Goal: Task Accomplishment & Management: Use online tool/utility

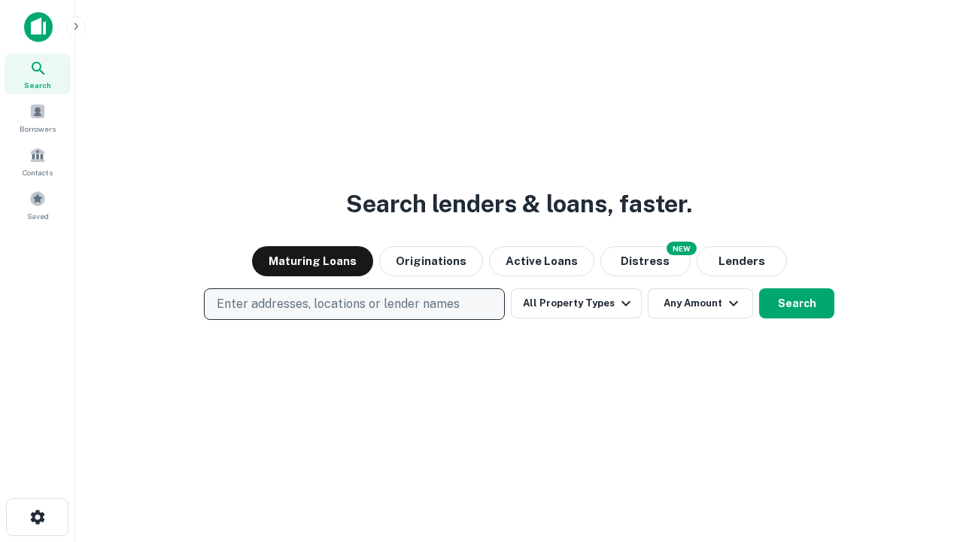
click at [354, 304] on p "Enter addresses, locations or lender names" at bounding box center [338, 304] width 243 height 18
type input "**********"
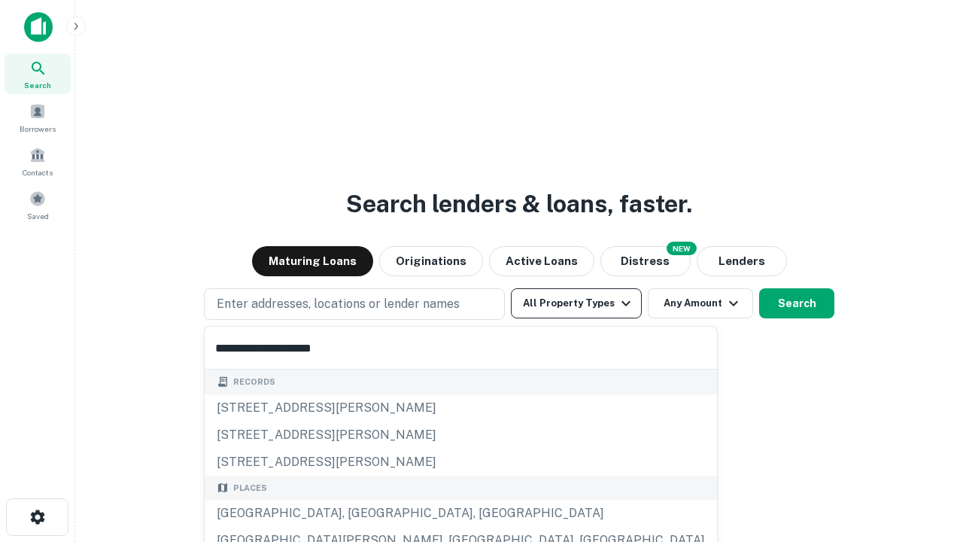
click at [360, 513] on div "[GEOGRAPHIC_DATA], [GEOGRAPHIC_DATA], [GEOGRAPHIC_DATA]" at bounding box center [461, 513] width 512 height 27
click at [576, 303] on button "All Property Types" at bounding box center [576, 303] width 131 height 30
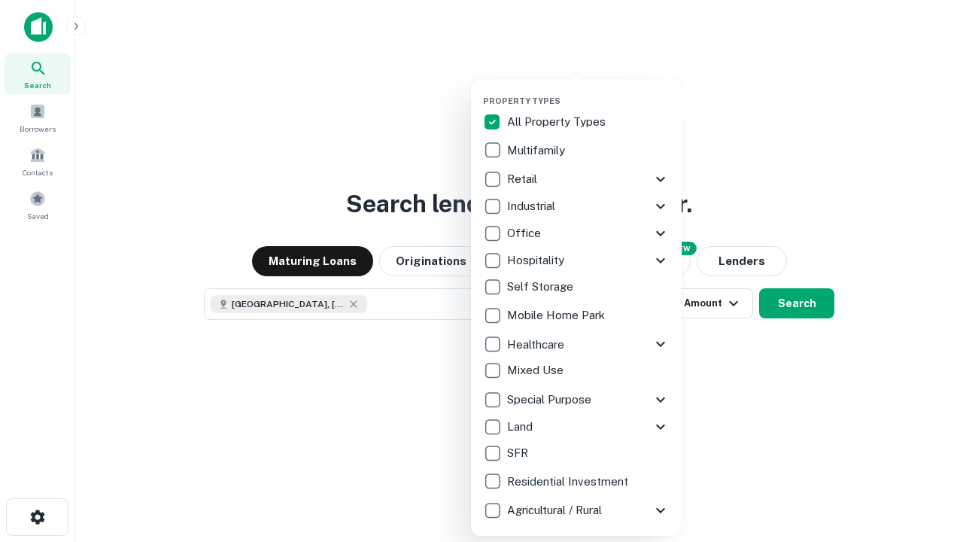
click at [588, 91] on button "button" at bounding box center [588, 91] width 211 height 1
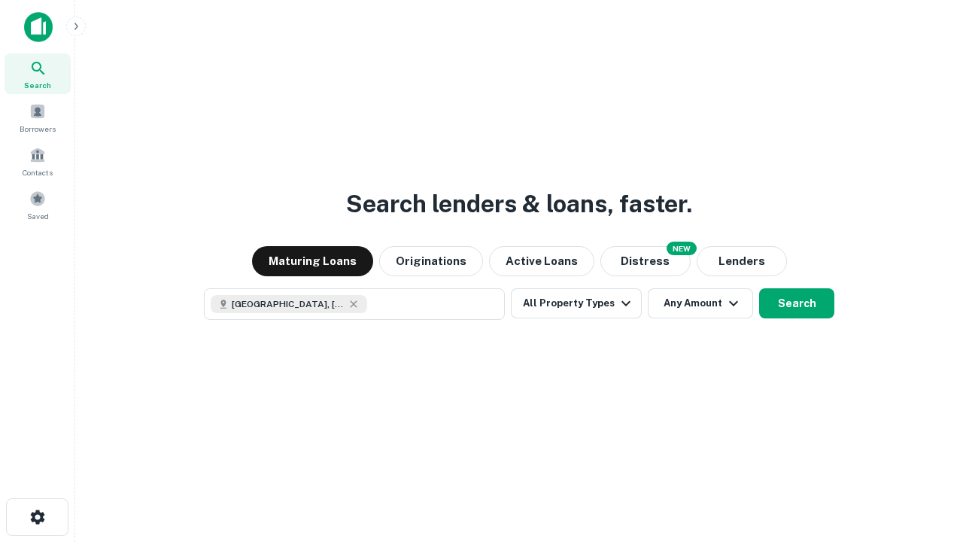
scroll to position [24, 0]
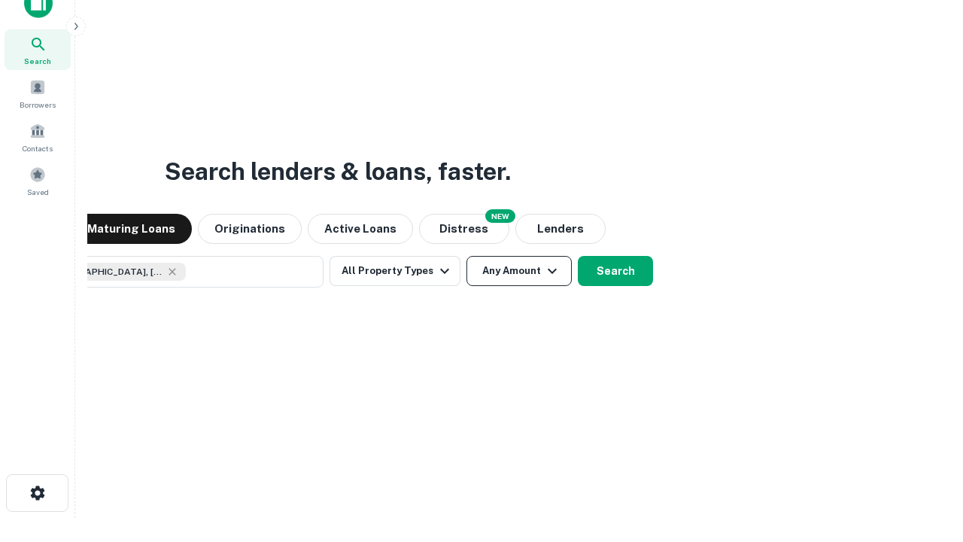
click at [466, 256] on button "Any Amount" at bounding box center [518, 271] width 105 height 30
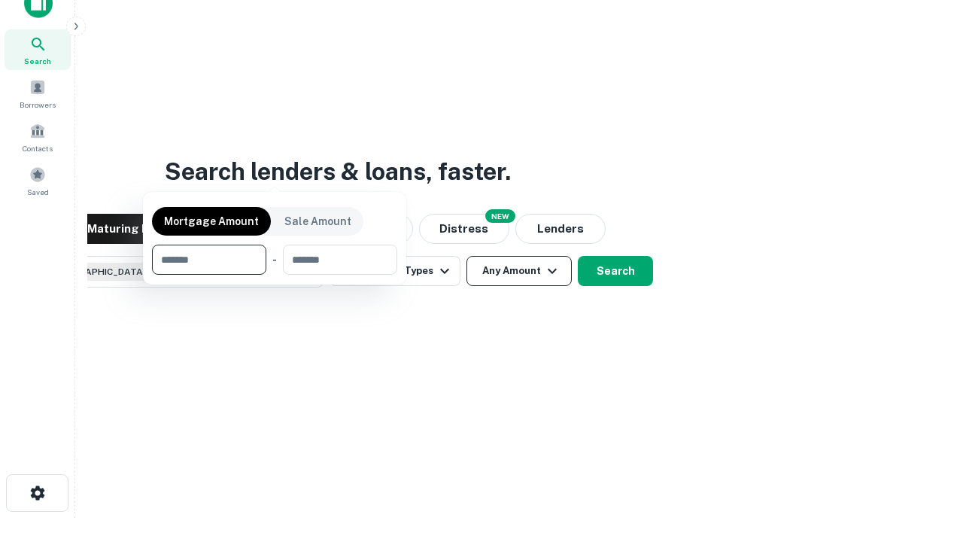
scroll to position [108, 426]
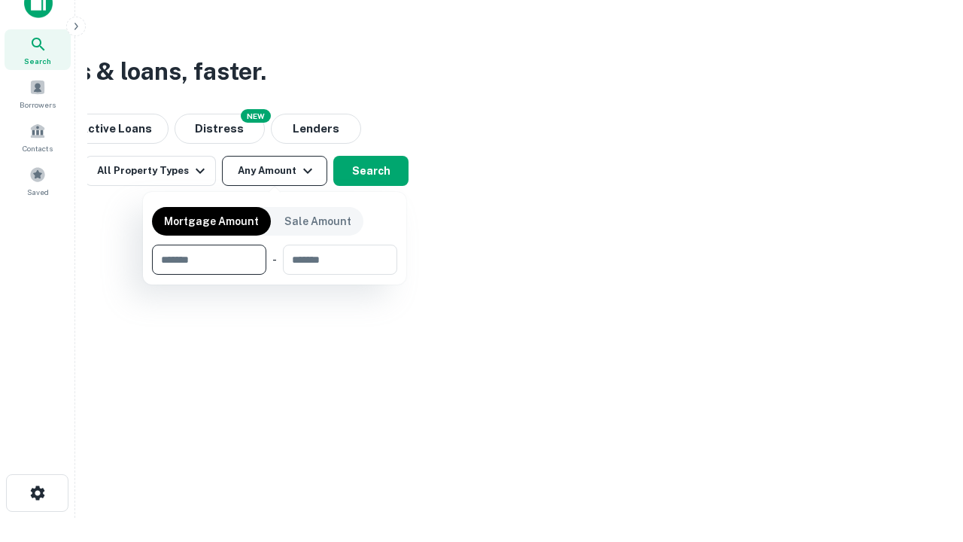
type input "*******"
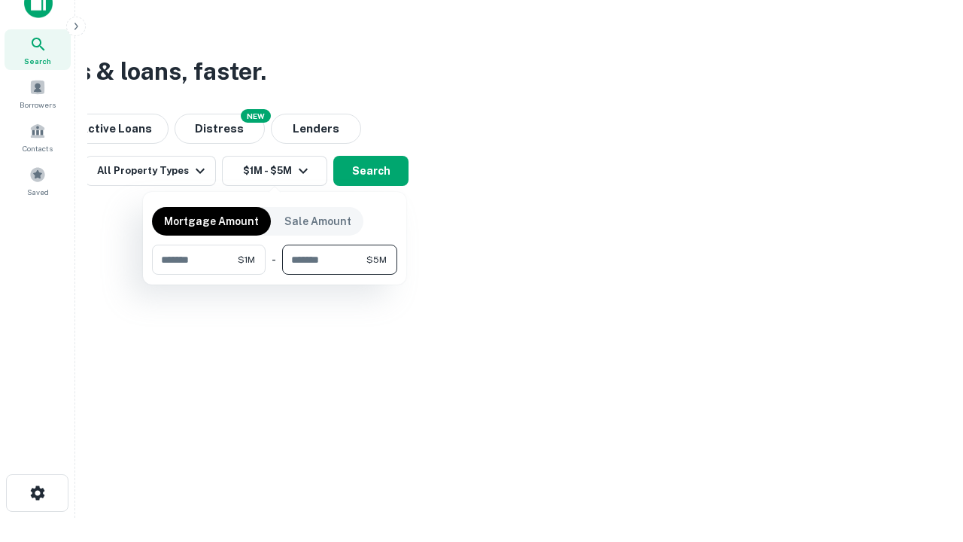
type input "*******"
click at [275, 275] on button "button" at bounding box center [274, 275] width 245 height 1
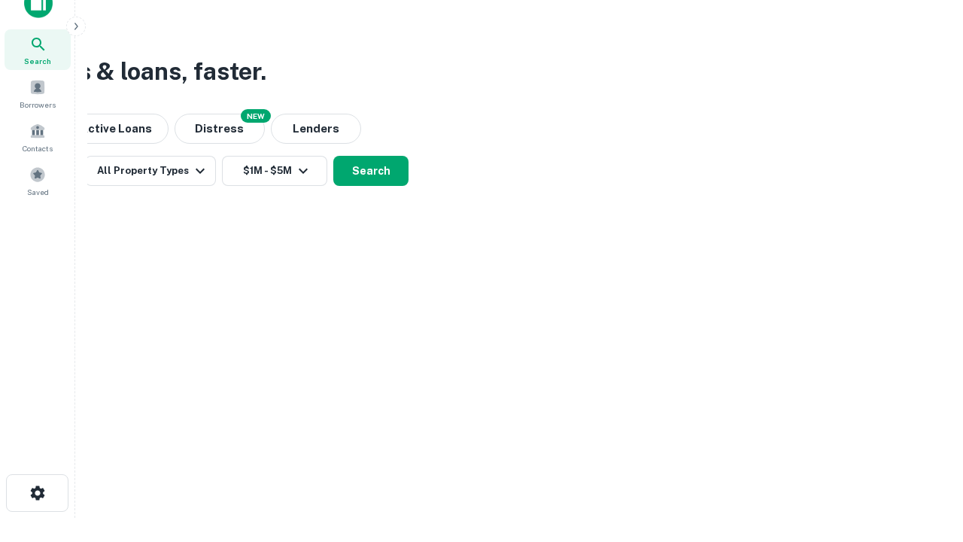
scroll to position [24, 0]
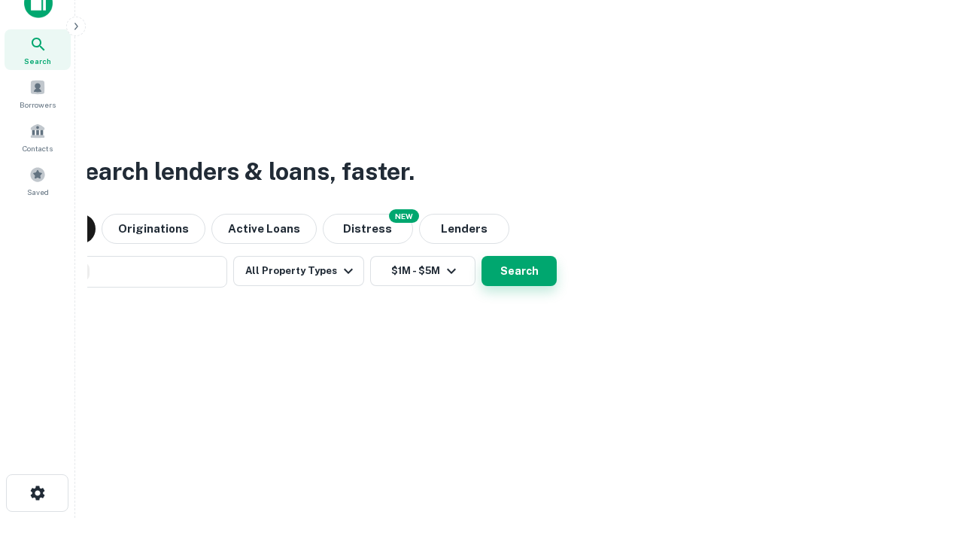
click at [481, 256] on button "Search" at bounding box center [518, 271] width 75 height 30
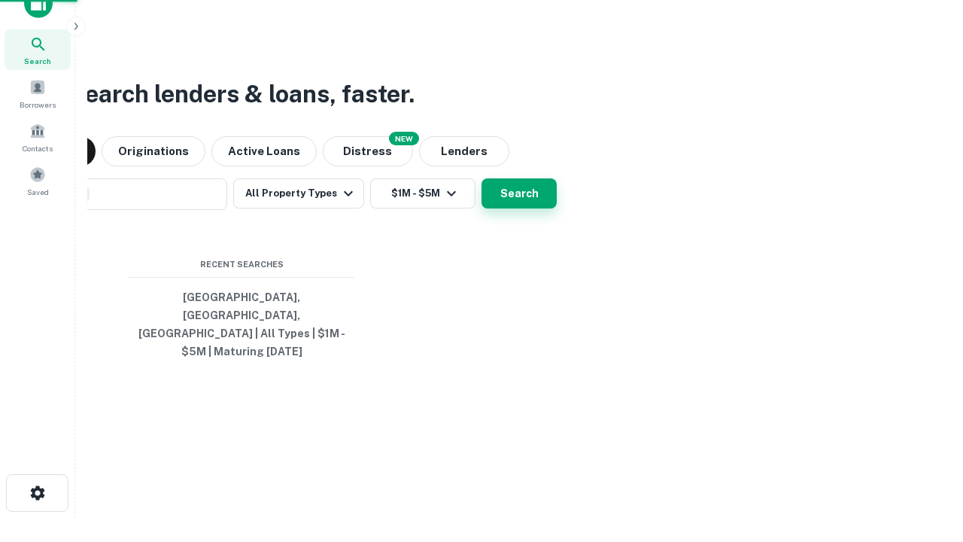
scroll to position [49, 426]
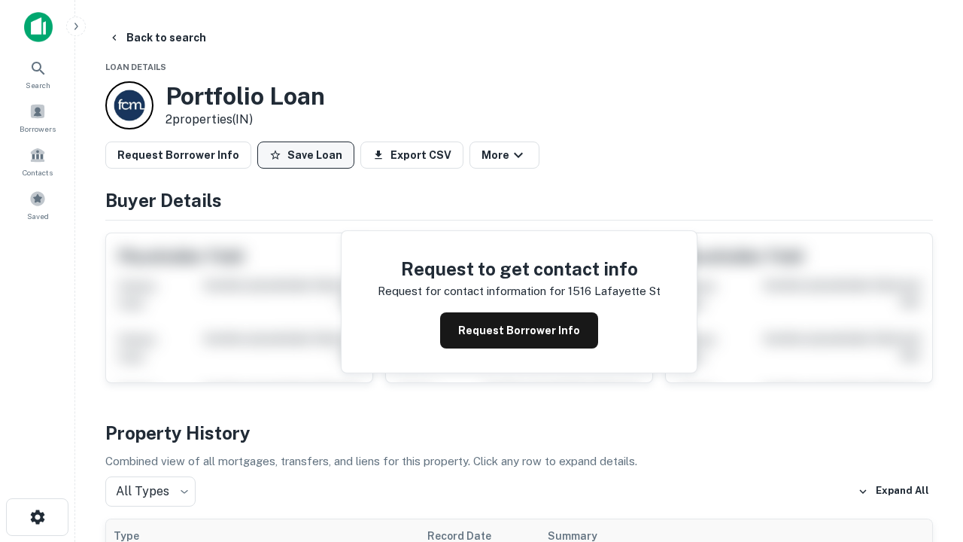
click at [305, 155] on button "Save Loan" at bounding box center [305, 154] width 97 height 27
click at [309, 155] on button "Loan Saved" at bounding box center [309, 154] width 104 height 27
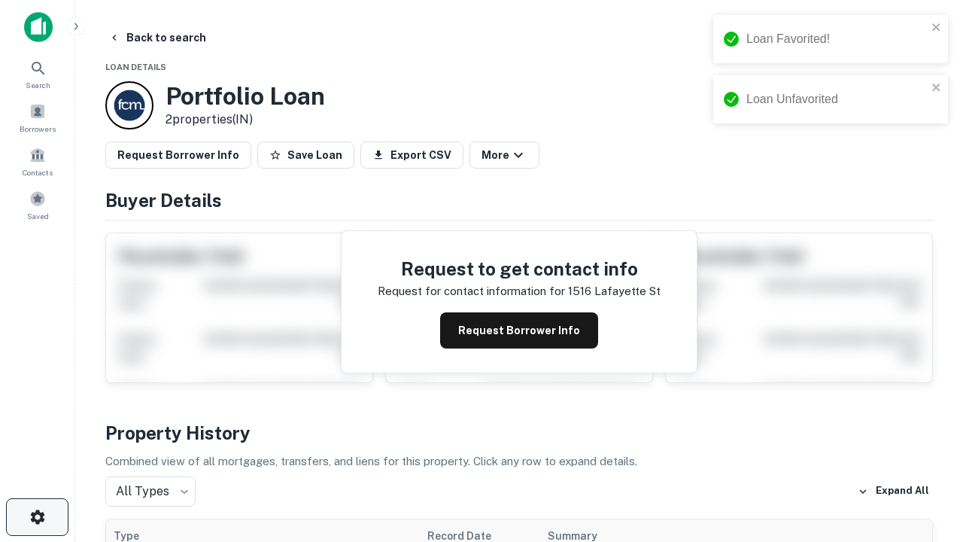
click at [37, 517] on icon "button" at bounding box center [38, 517] width 18 height 18
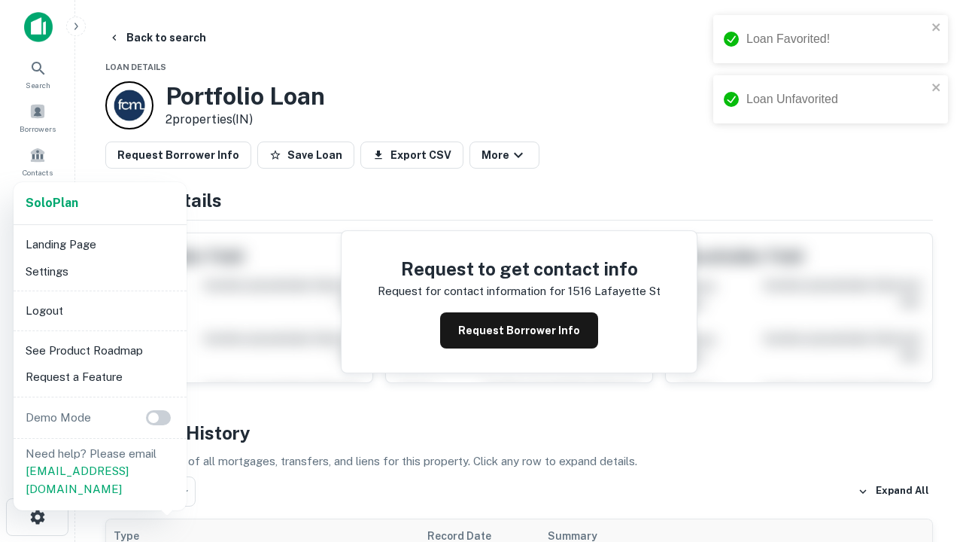
click at [99, 310] on li "Logout" at bounding box center [100, 310] width 161 height 27
